Goal: Task Accomplishment & Management: Complete application form

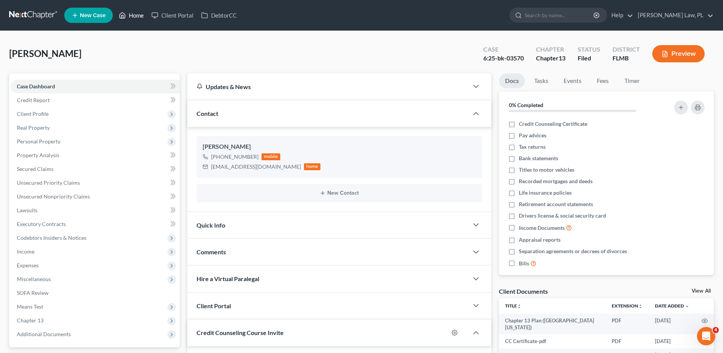
click at [127, 10] on link "Home" at bounding box center [131, 15] width 33 height 14
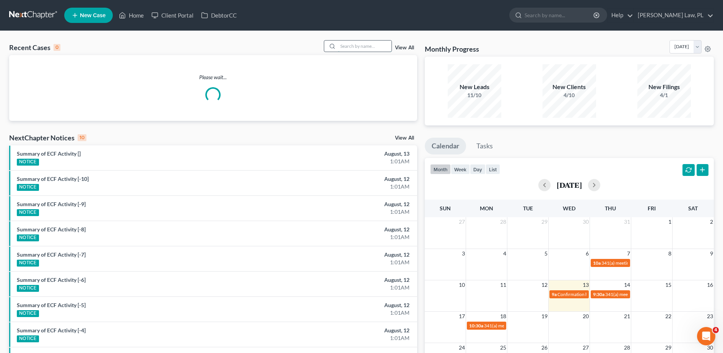
click at [371, 48] on input "search" at bounding box center [365, 46] width 54 height 11
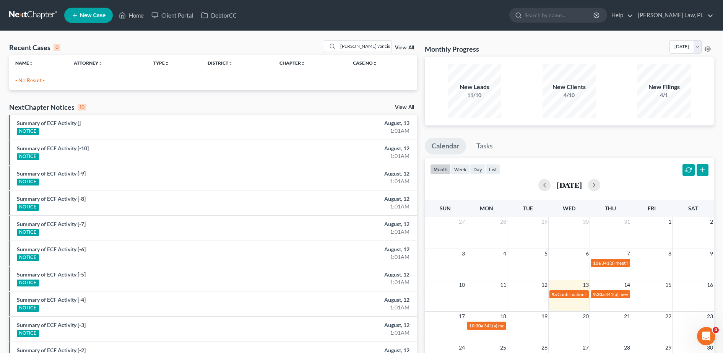
click at [27, 80] on p "- No Result -" at bounding box center [213, 80] width 396 height 8
click at [379, 44] on input "[PERSON_NAME] vancis" at bounding box center [365, 46] width 54 height 11
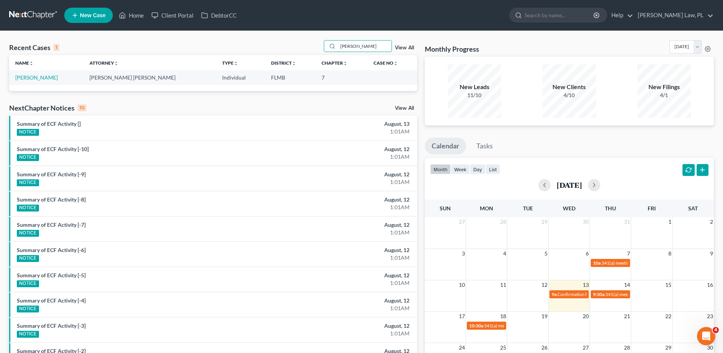
type input "[PERSON_NAME]"
click at [34, 73] on td "[PERSON_NAME]" at bounding box center [46, 77] width 74 height 14
click at [35, 75] on link "[PERSON_NAME]" at bounding box center [36, 77] width 42 height 7
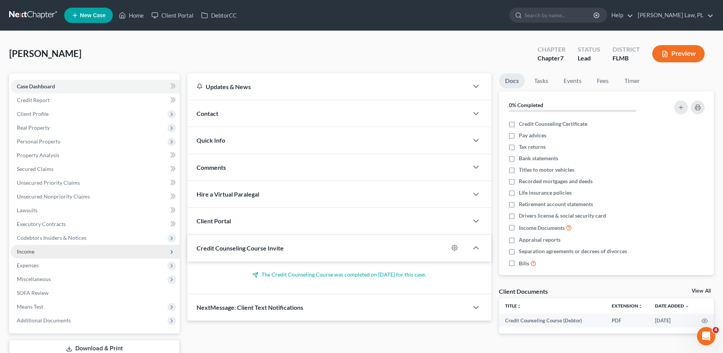
click at [67, 251] on span "Income" at bounding box center [95, 252] width 169 height 14
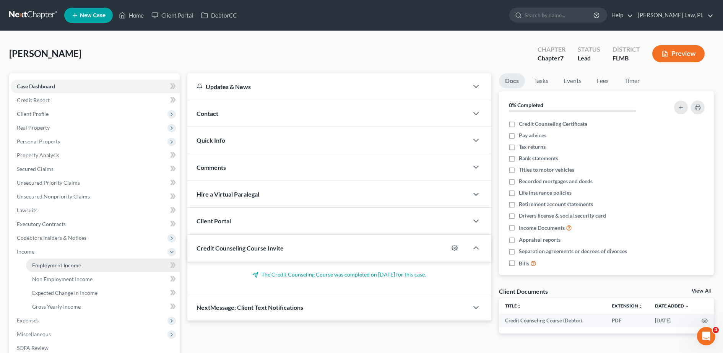
click at [70, 260] on link "Employment Income" at bounding box center [103, 266] width 154 height 14
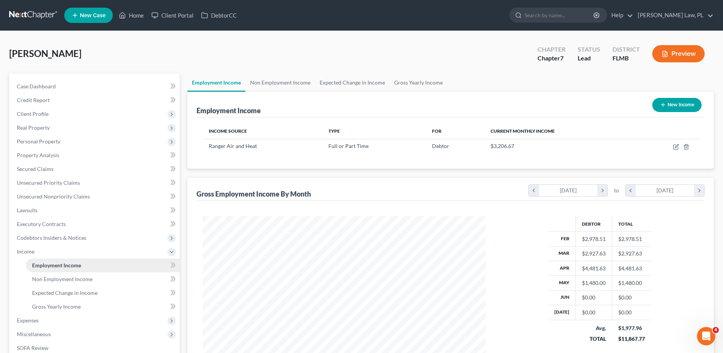
scroll to position [141, 298]
click at [139, 16] on link "Home" at bounding box center [131, 15] width 33 height 14
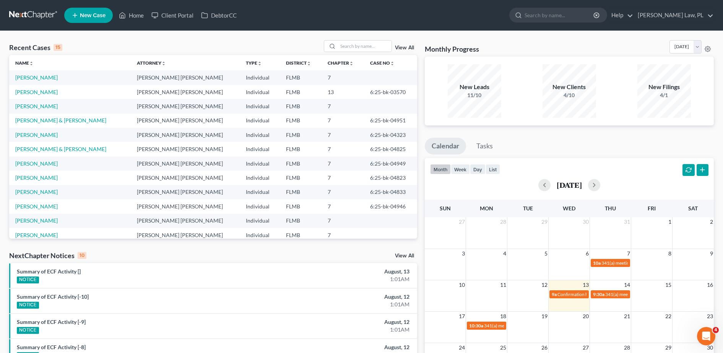
click at [83, 20] on link "New Case" at bounding box center [88, 15] width 49 height 15
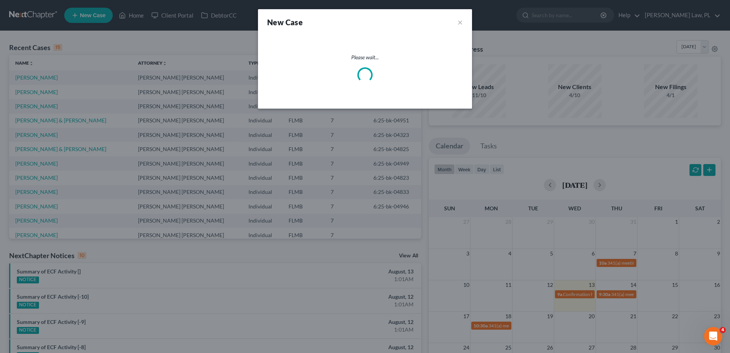
select select "15"
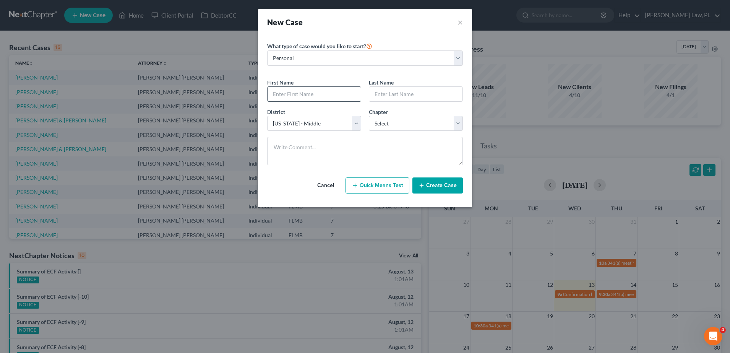
click at [298, 96] on input "text" at bounding box center [314, 94] width 93 height 15
type input "Alithia"
type input "[PERSON_NAME]"
click at [427, 117] on select "Select 7 11 12 13" at bounding box center [416, 123] width 94 height 15
select select "0"
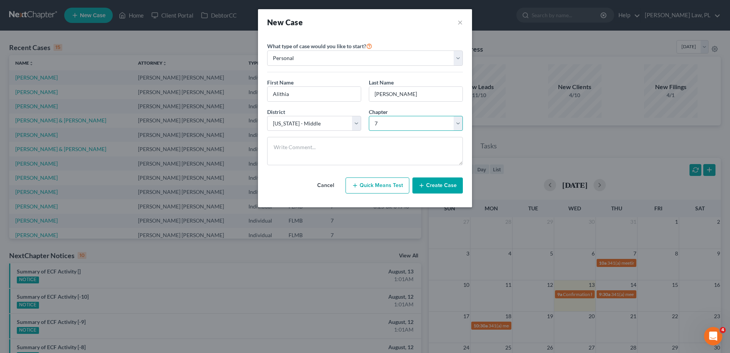
click at [369, 116] on select "Select 7 11 12 13" at bounding box center [416, 123] width 94 height 15
click at [432, 187] on button "Create Case" at bounding box center [438, 185] width 50 height 16
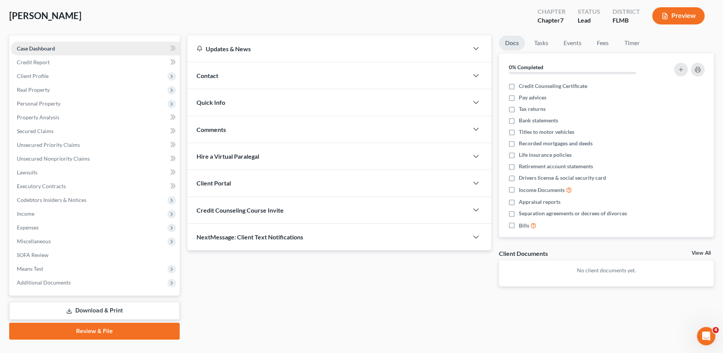
scroll to position [39, 0]
click at [239, 83] on div "Contact" at bounding box center [327, 75] width 281 height 26
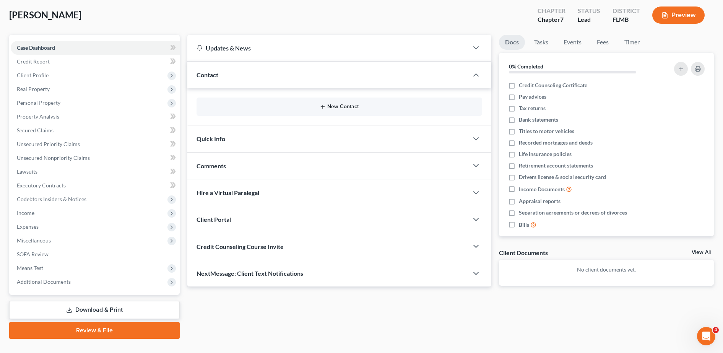
click at [247, 106] on button "New Contact" at bounding box center [339, 107] width 273 height 6
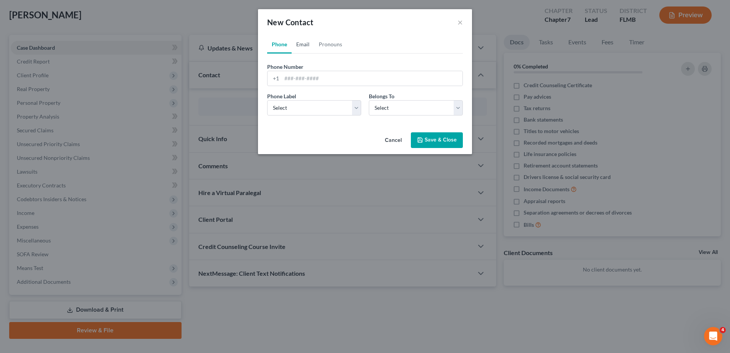
click at [304, 44] on link "Email" at bounding box center [303, 44] width 23 height 18
click at [308, 81] on input "email" at bounding box center [372, 78] width 181 height 15
paste input "[EMAIL_ADDRESS][DOMAIN_NAME]"
type input "[EMAIL_ADDRESS][DOMAIN_NAME]"
click at [413, 103] on select "Select Client Other" at bounding box center [416, 107] width 94 height 15
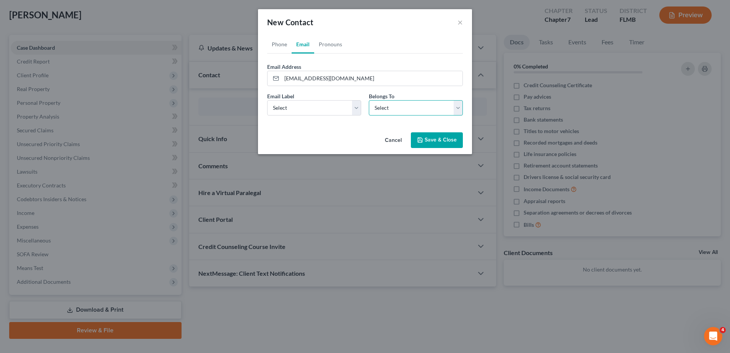
select select "0"
click at [369, 100] on select "Select Client Other" at bounding box center [416, 107] width 94 height 15
click at [336, 108] on select "Select Home Work Other" at bounding box center [314, 107] width 94 height 15
select select "0"
click at [267, 100] on select "Select Home Work Other" at bounding box center [314, 107] width 94 height 15
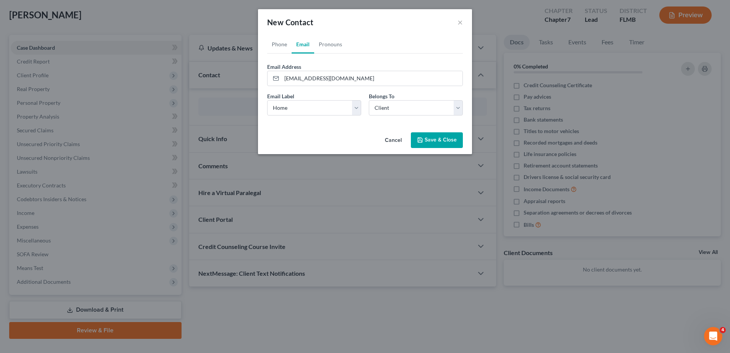
click at [444, 142] on button "Save & Close" at bounding box center [437, 140] width 52 height 16
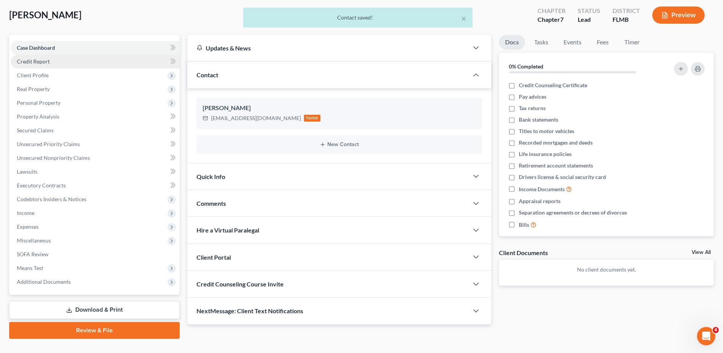
click at [56, 61] on link "Credit Report" at bounding box center [95, 62] width 169 height 14
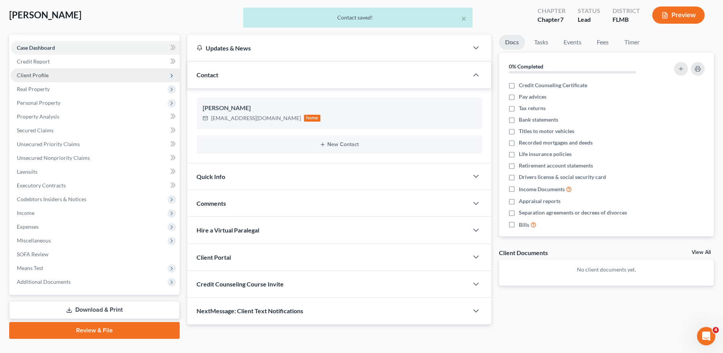
click at [55, 75] on span "Client Profile" at bounding box center [95, 75] width 169 height 14
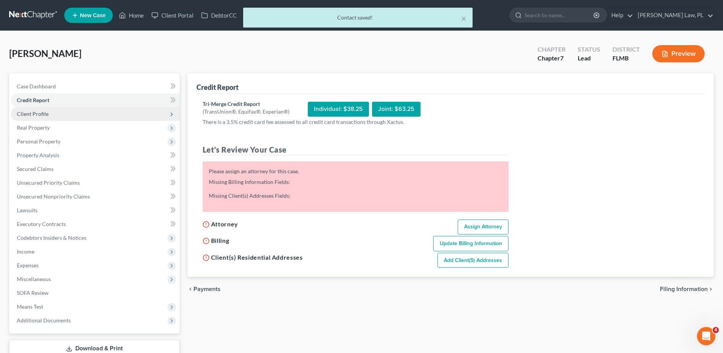
click at [59, 111] on span "Client Profile" at bounding box center [95, 114] width 169 height 14
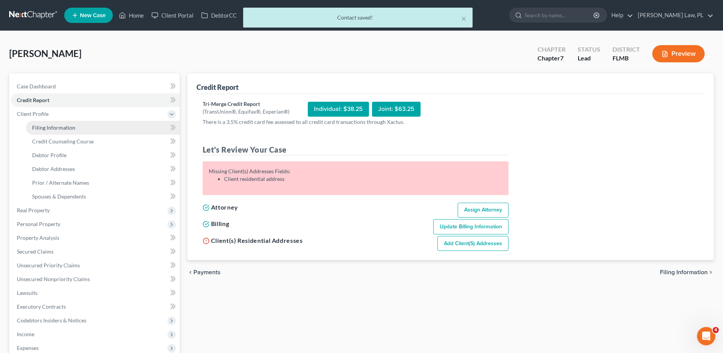
click at [62, 129] on span "Filing Information" at bounding box center [53, 127] width 43 height 7
select select "1"
select select "0"
select select "15"
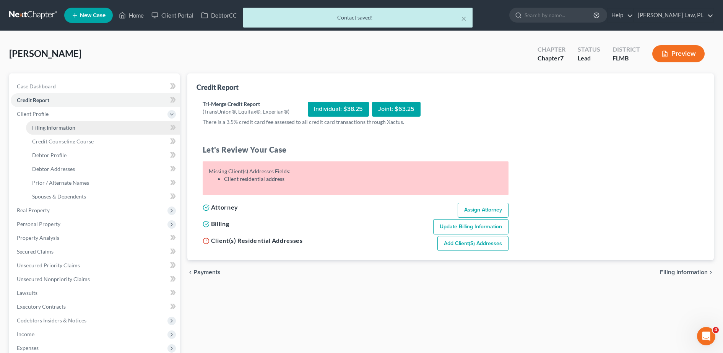
select select "9"
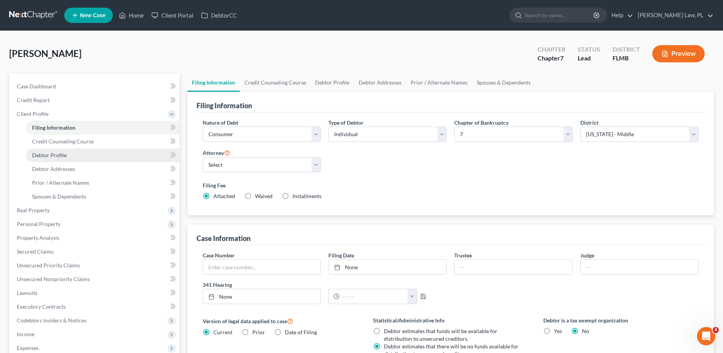
click at [75, 150] on link "Debtor Profile" at bounding box center [103, 155] width 154 height 14
select select "0"
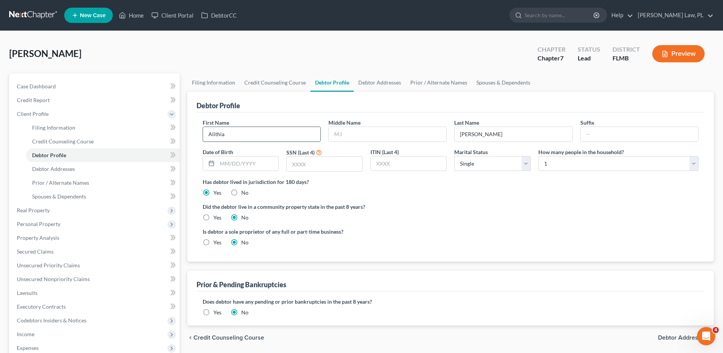
click at [238, 138] on input "Alithia" at bounding box center [261, 134] width 117 height 15
type input "Alithea"
click at [243, 42] on div "[PERSON_NAME] Upgraded Chapter Chapter 7 Status Lead District [GEOGRAPHIC_DATA]…" at bounding box center [361, 56] width 705 height 33
click at [75, 111] on span "Client Profile" at bounding box center [95, 114] width 169 height 14
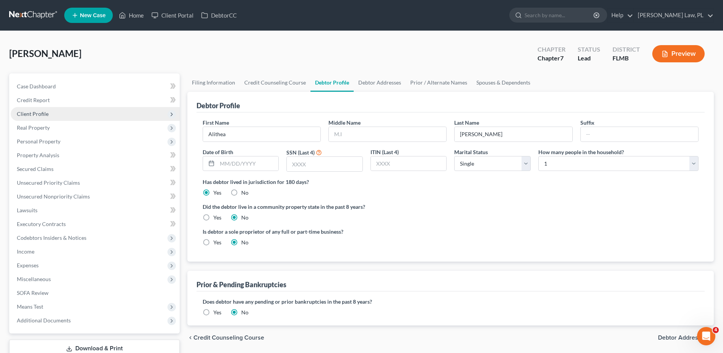
click at [62, 112] on span "Client Profile" at bounding box center [95, 114] width 169 height 14
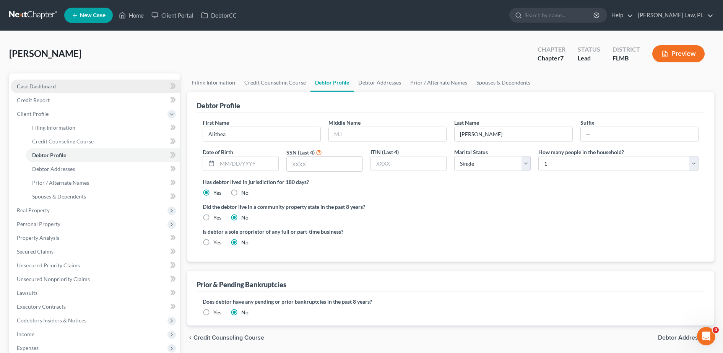
click at [83, 87] on link "Case Dashboard" at bounding box center [95, 87] width 169 height 14
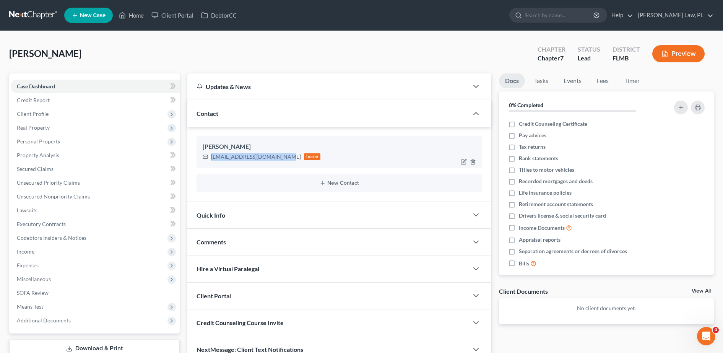
drag, startPoint x: 210, startPoint y: 157, endPoint x: 282, endPoint y: 160, distance: 71.6
click at [282, 160] on div "[EMAIL_ADDRESS][DOMAIN_NAME] home" at bounding box center [262, 157] width 118 height 10
copy div "[EMAIL_ADDRESS][DOMAIN_NAME]"
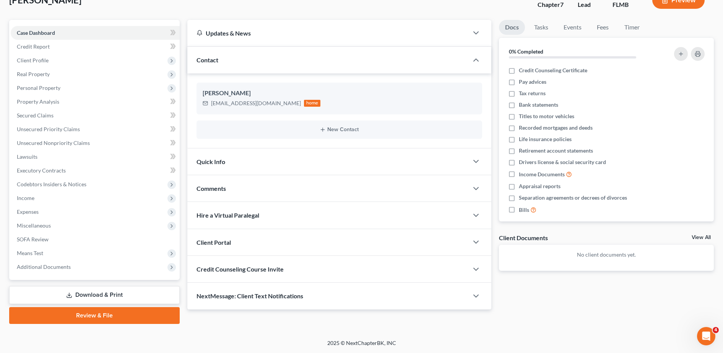
click at [262, 272] on span "Credit Counseling Course Invite" at bounding box center [240, 268] width 87 height 7
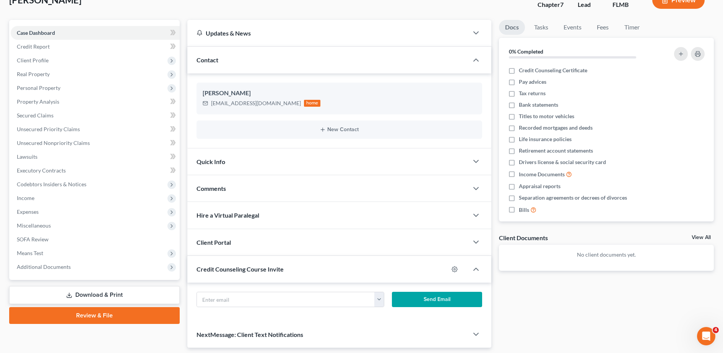
scroll to position [80, 0]
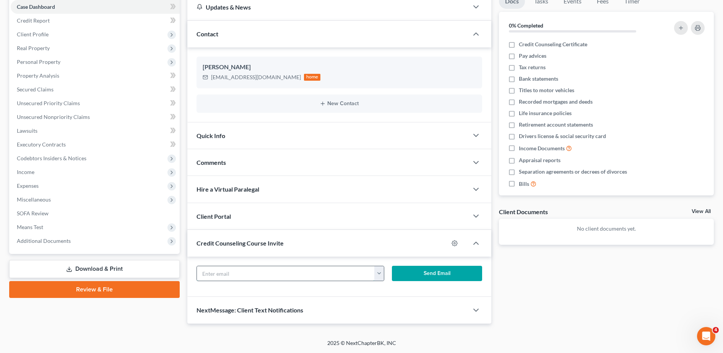
click at [243, 275] on input "text" at bounding box center [286, 273] width 178 height 15
paste input "[EMAIL_ADDRESS][DOMAIN_NAME]"
type input "[EMAIL_ADDRESS][DOMAIN_NAME]"
click at [452, 272] on button "Send Email" at bounding box center [437, 273] width 90 height 15
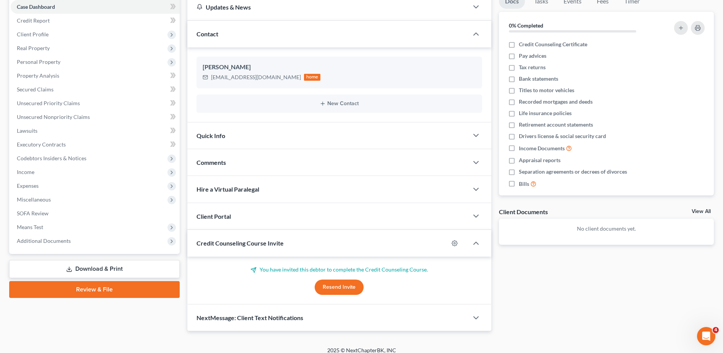
scroll to position [87, 0]
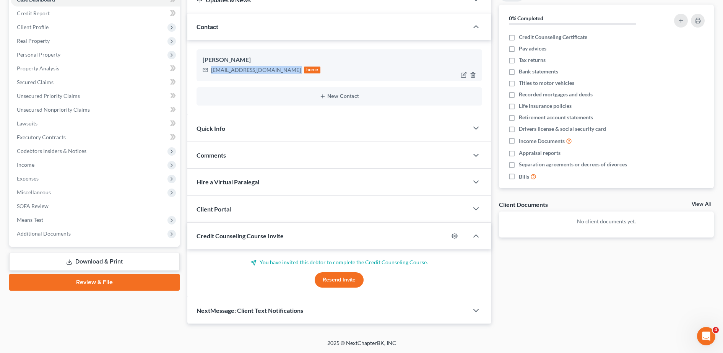
drag, startPoint x: 209, startPoint y: 71, endPoint x: 285, endPoint y: 73, distance: 76.1
click at [285, 73] on div "[EMAIL_ADDRESS][DOMAIN_NAME] home" at bounding box center [262, 70] width 118 height 10
copy div "[EMAIL_ADDRESS][DOMAIN_NAME]"
